Goal: Task Accomplishment & Management: Manage account settings

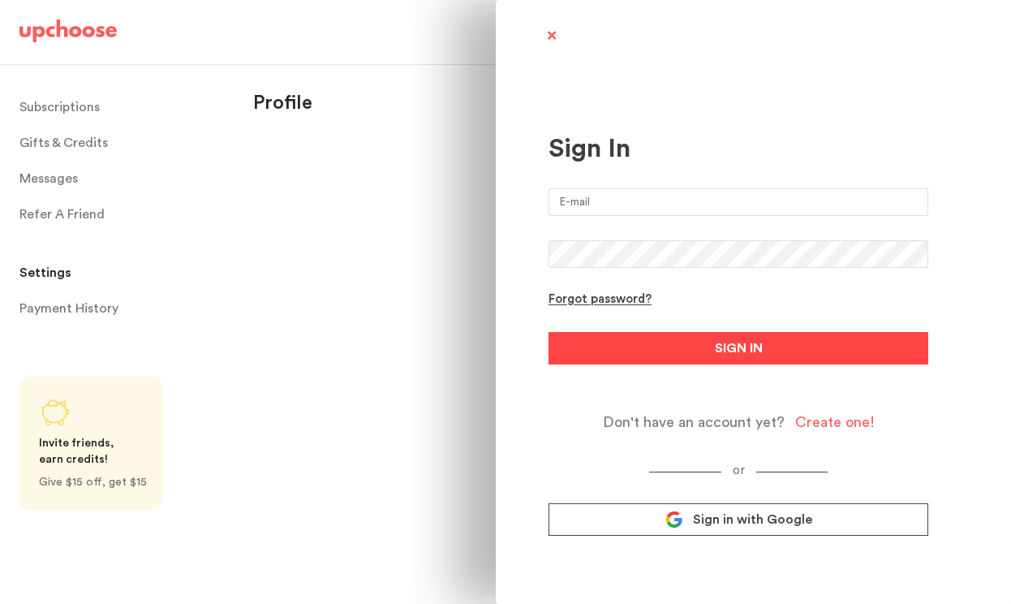
type input "[EMAIL_ADDRESS][DOMAIN_NAME]"
click at [670, 350] on button "SIGN IN" at bounding box center [739, 348] width 380 height 32
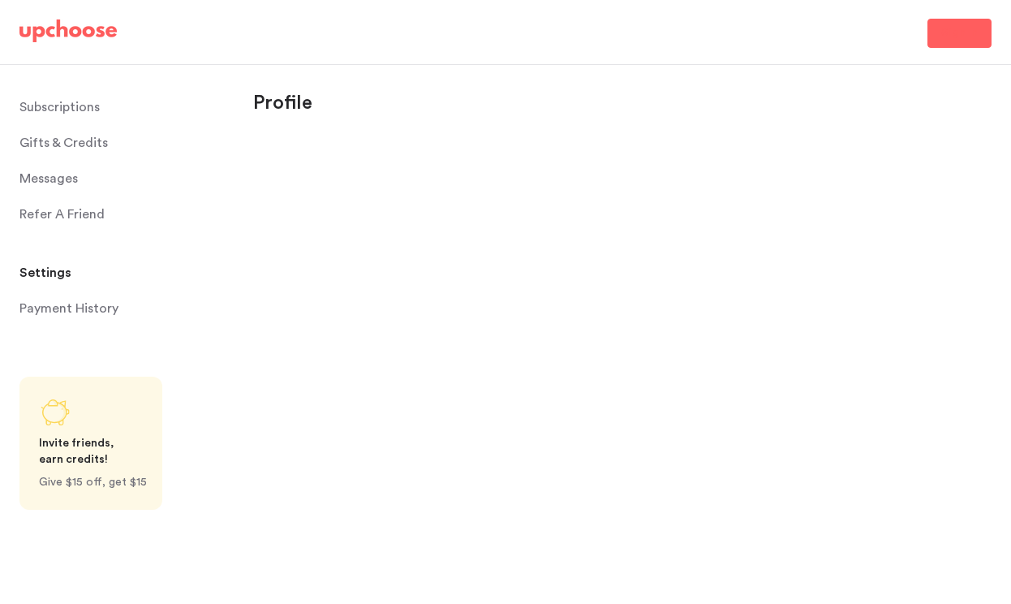
select select "CA"
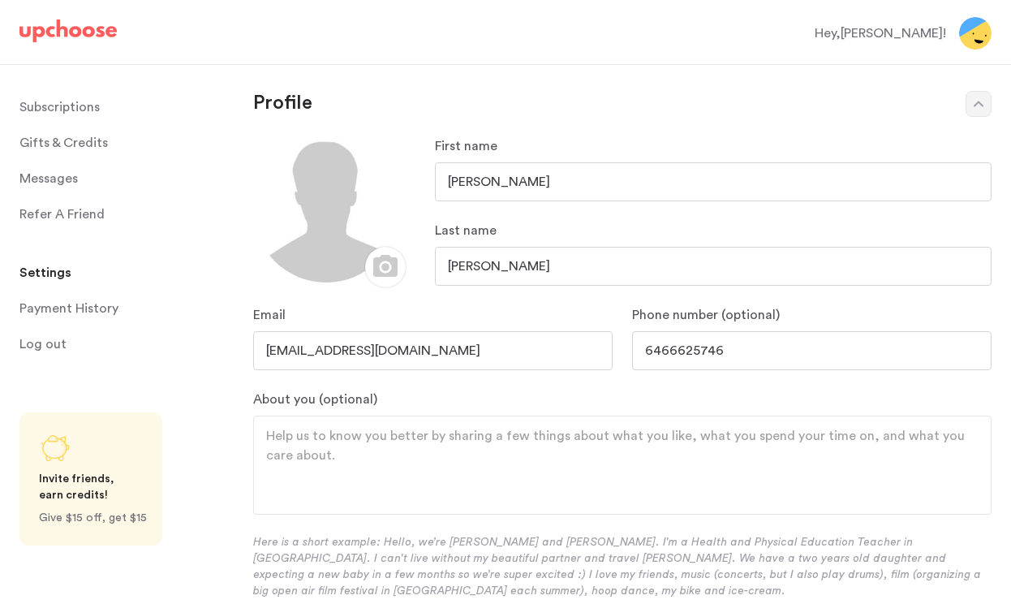
click at [66, 143] on span "Gifts & Credits" at bounding box center [63, 143] width 88 height 32
